Goal: Task Accomplishment & Management: Use online tool/utility

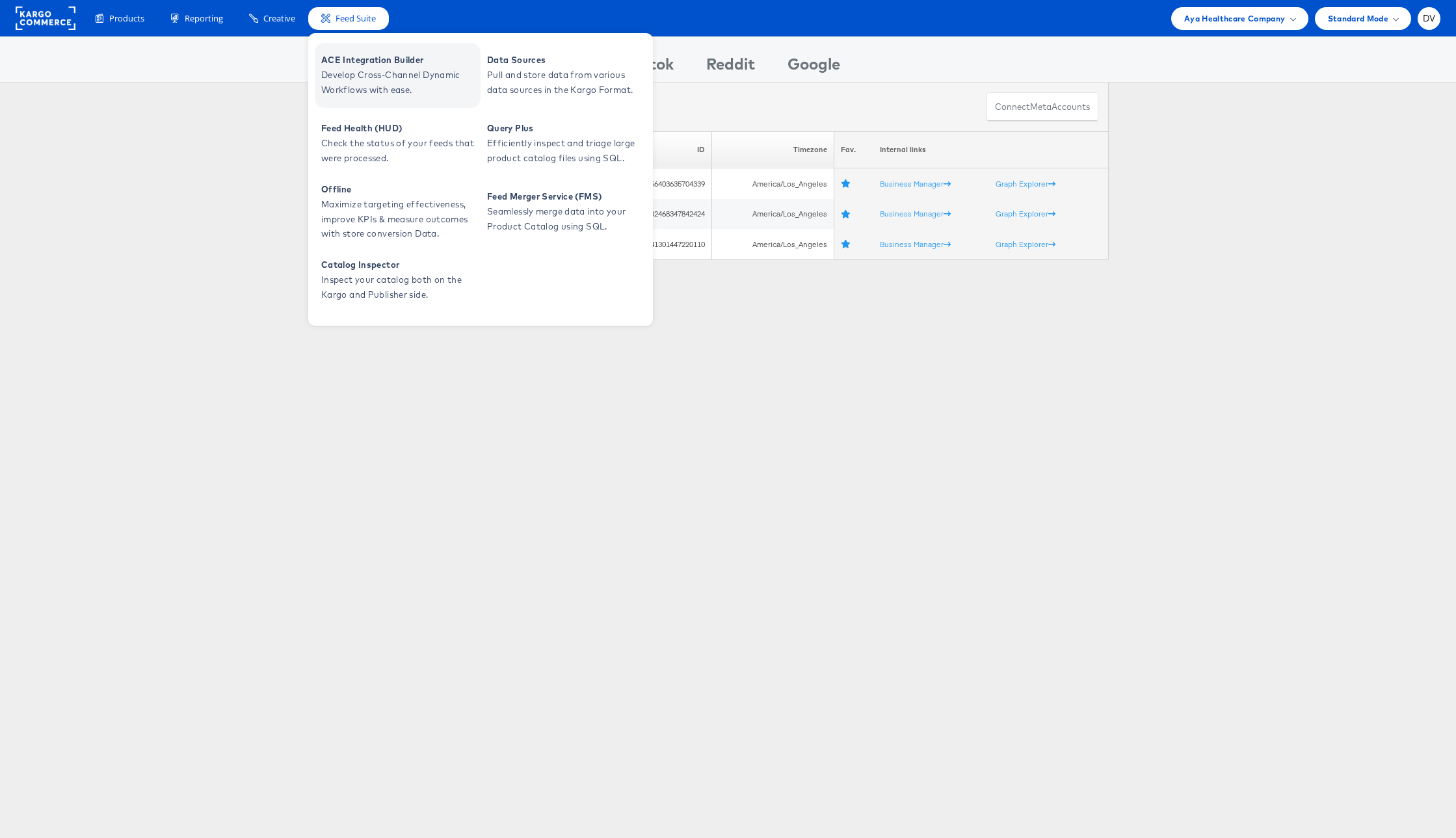
click at [345, 65] on span "ACE Integration Builder" at bounding box center [399, 60] width 156 height 15
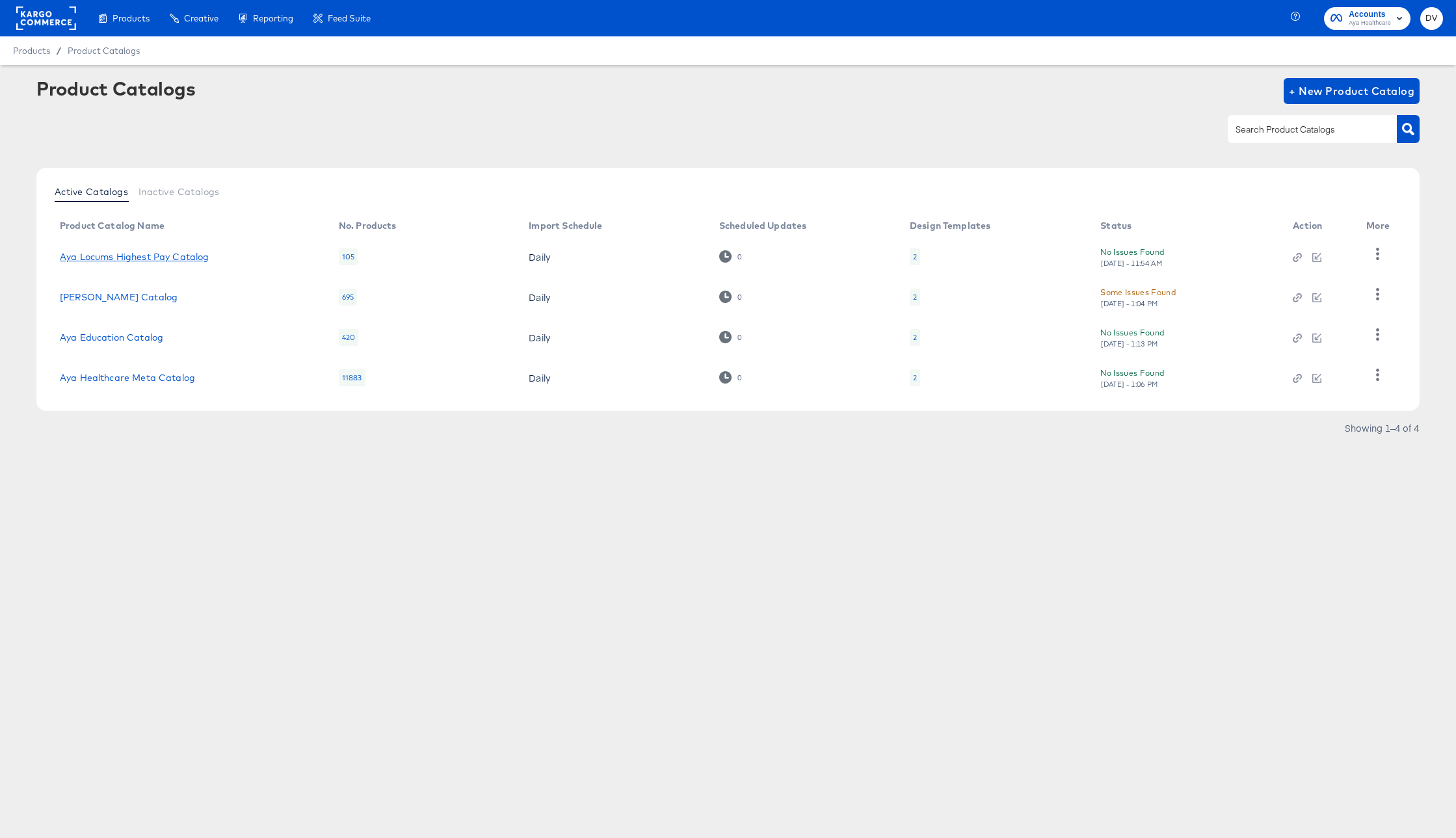
click at [174, 254] on link "Aya Locums Highest Pay Catalog" at bounding box center [135, 256] width 150 height 10
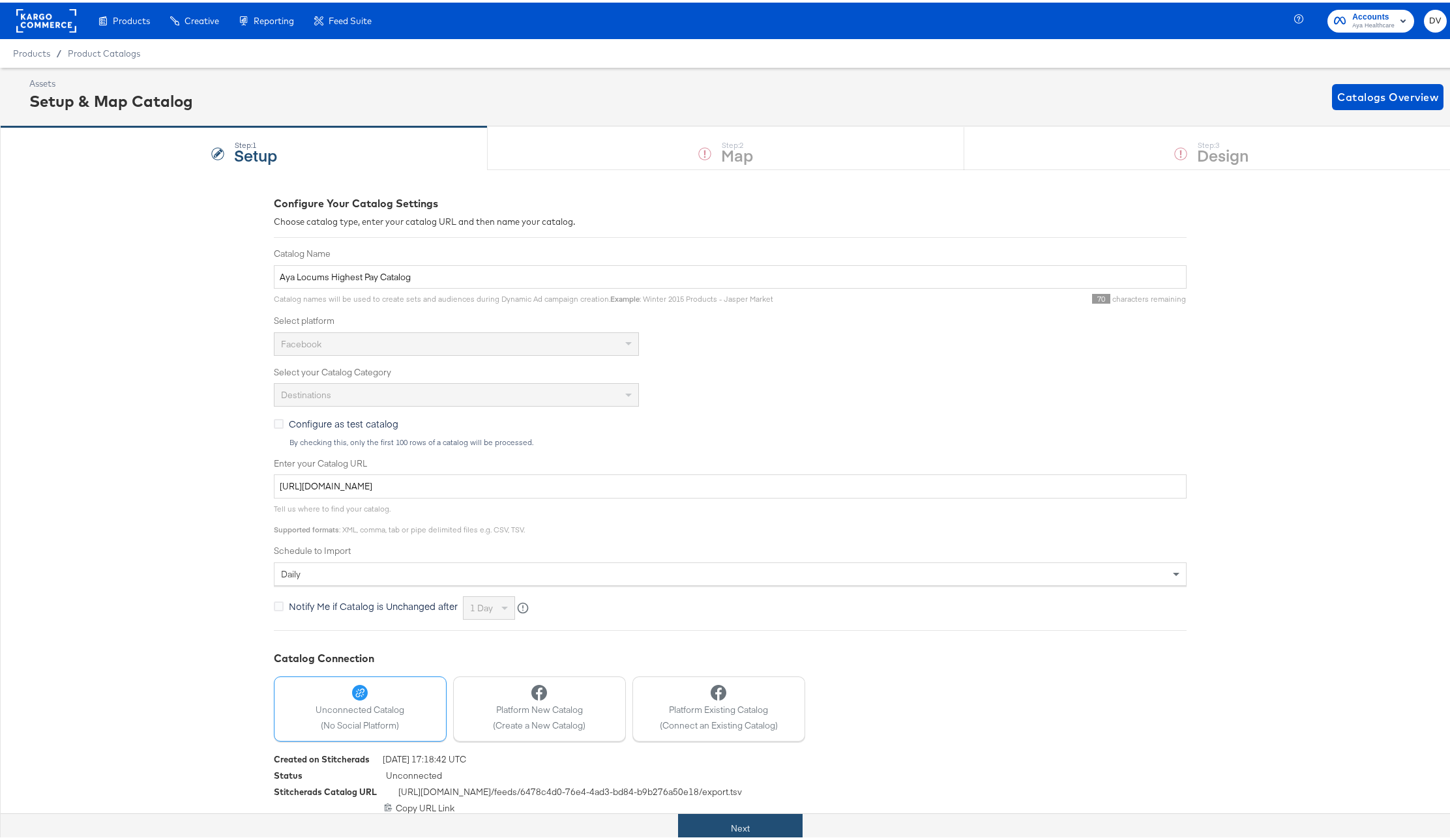
click at [767, 831] on button "Next" at bounding box center [740, 826] width 124 height 29
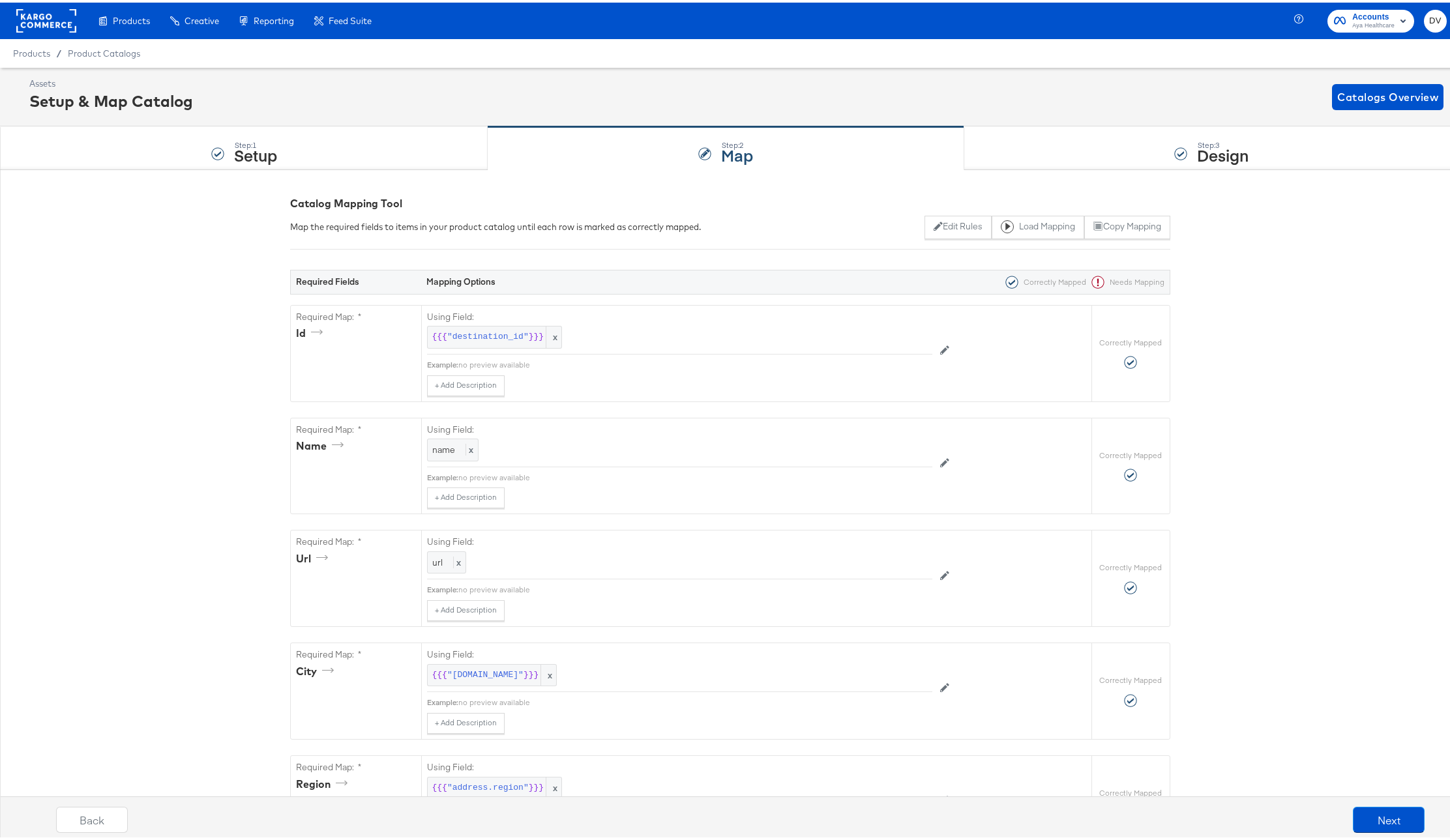
click at [1079, 148] on div "Step: 3 Design" at bounding box center [1211, 146] width 495 height 43
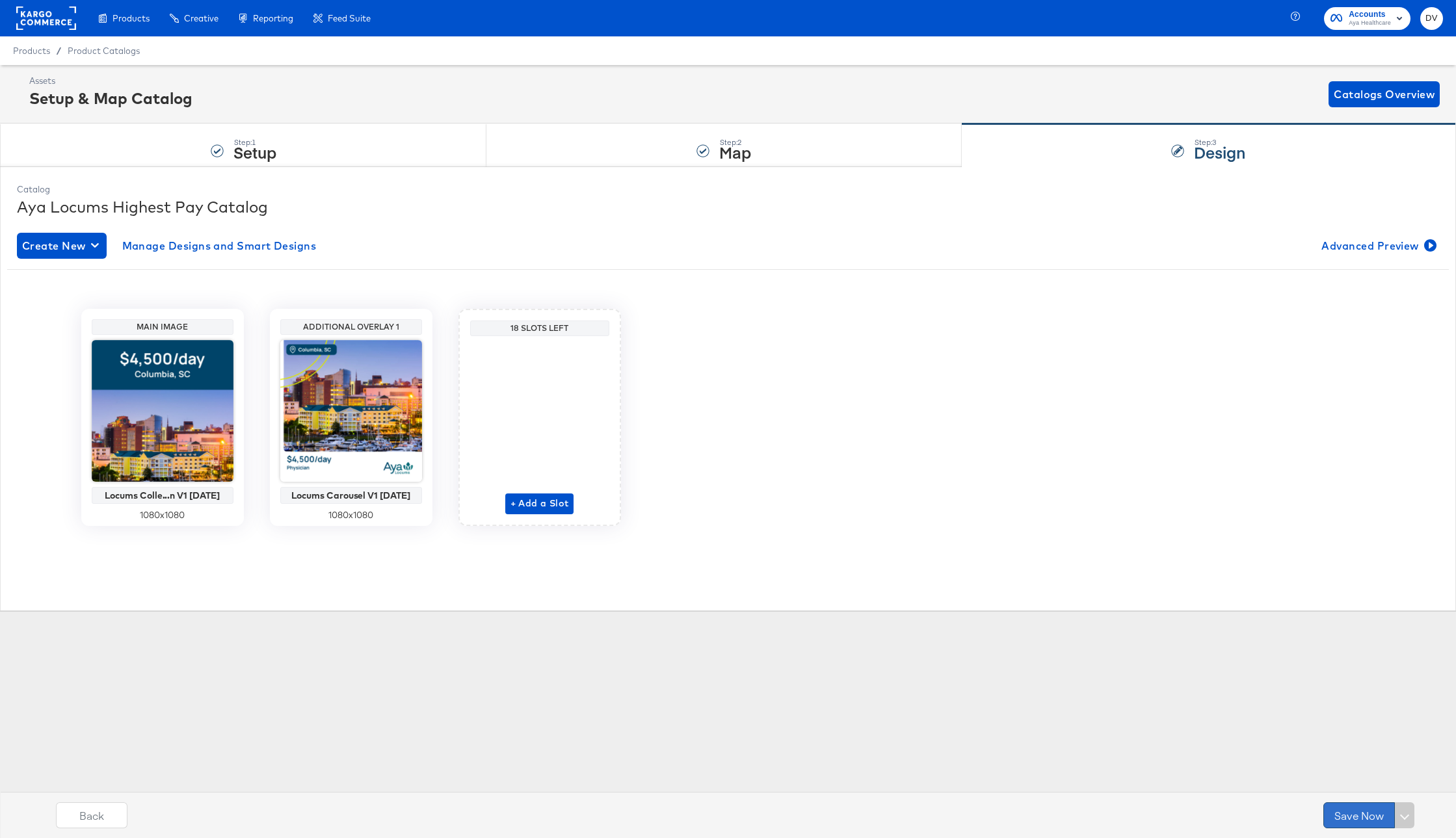
click at [1354, 822] on button "Save Now" at bounding box center [1359, 816] width 71 height 26
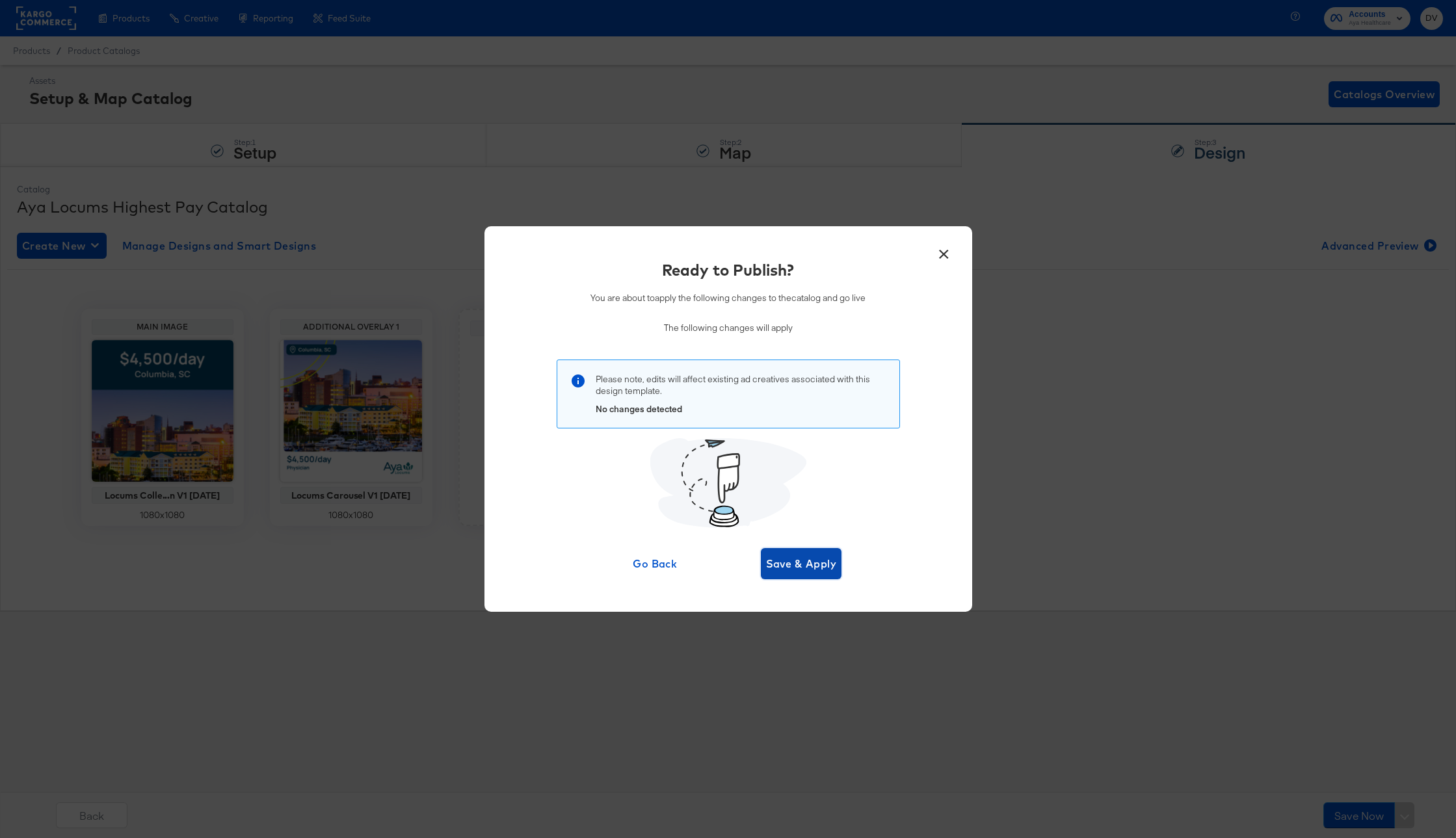
click at [803, 568] on span "Save & Apply" at bounding box center [802, 563] width 71 height 18
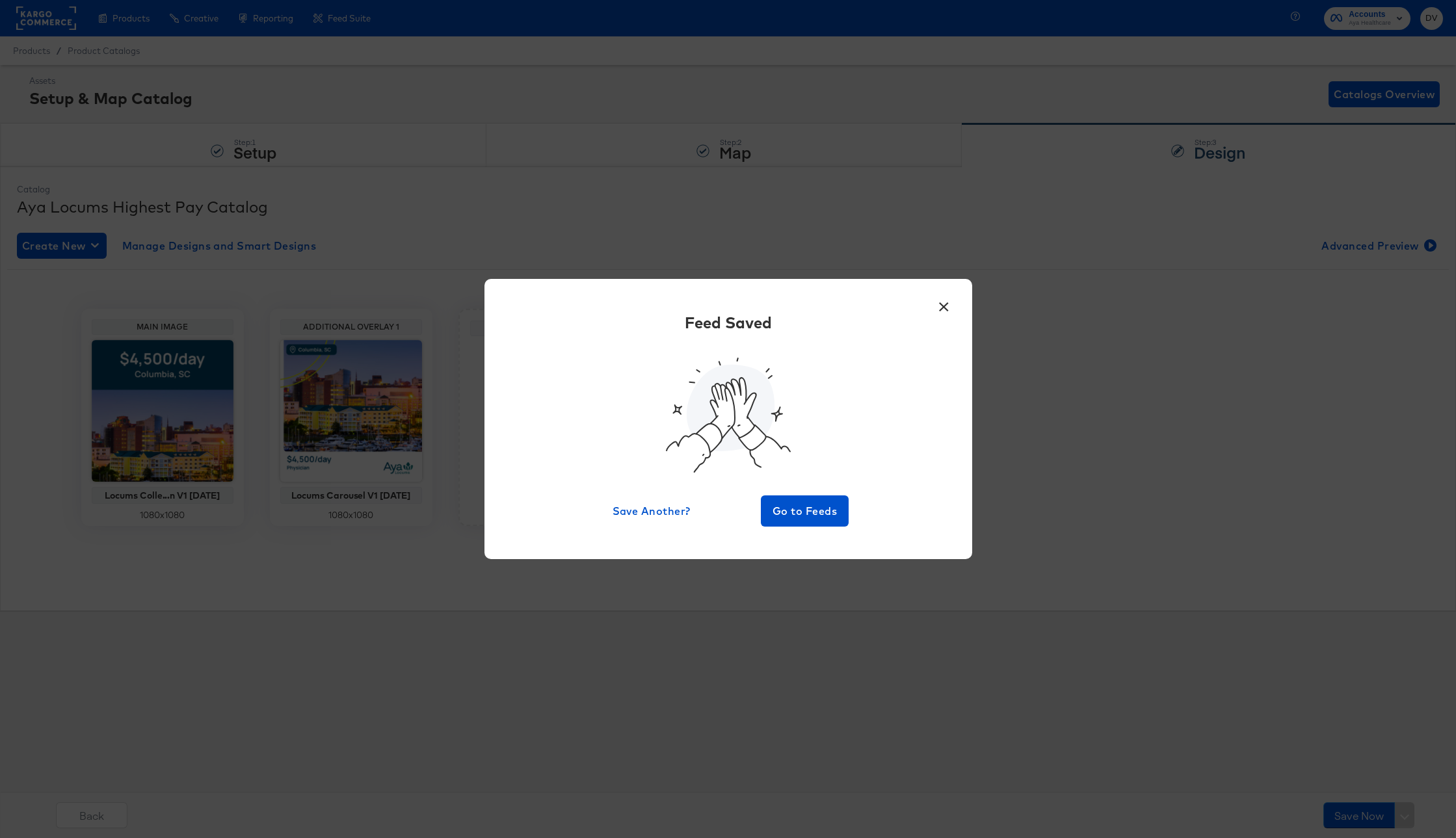
click at [809, 536] on div "× Feed Saved Save Another? Go to Feeds" at bounding box center [728, 419] width 488 height 279
click at [803, 513] on span "Go to Feeds" at bounding box center [804, 510] width 78 height 18
